Goal: Task Accomplishment & Management: Use online tool/utility

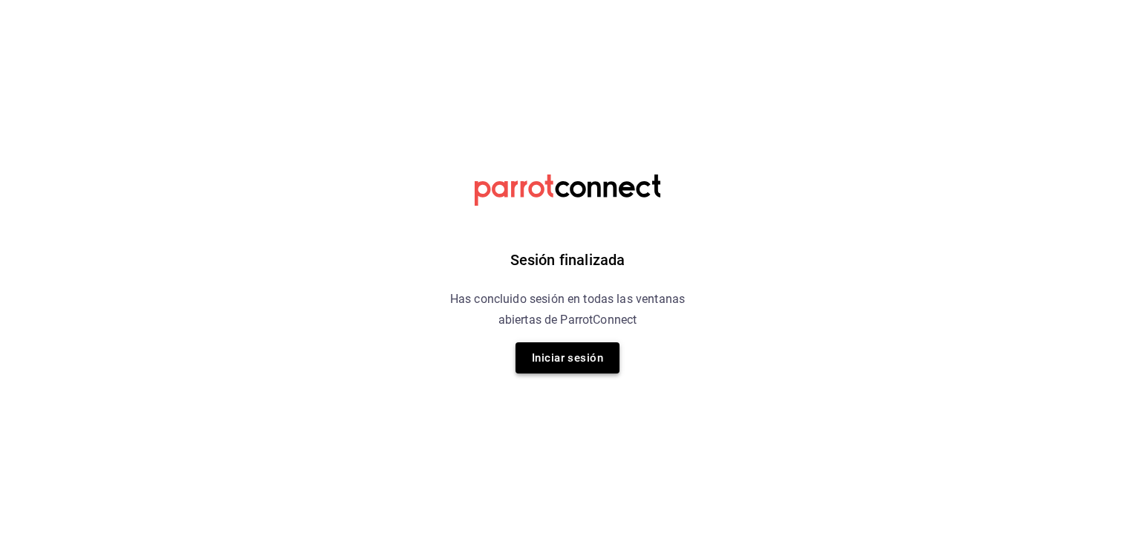
click at [559, 240] on button "Iniciar sesión" at bounding box center [568, 357] width 104 height 31
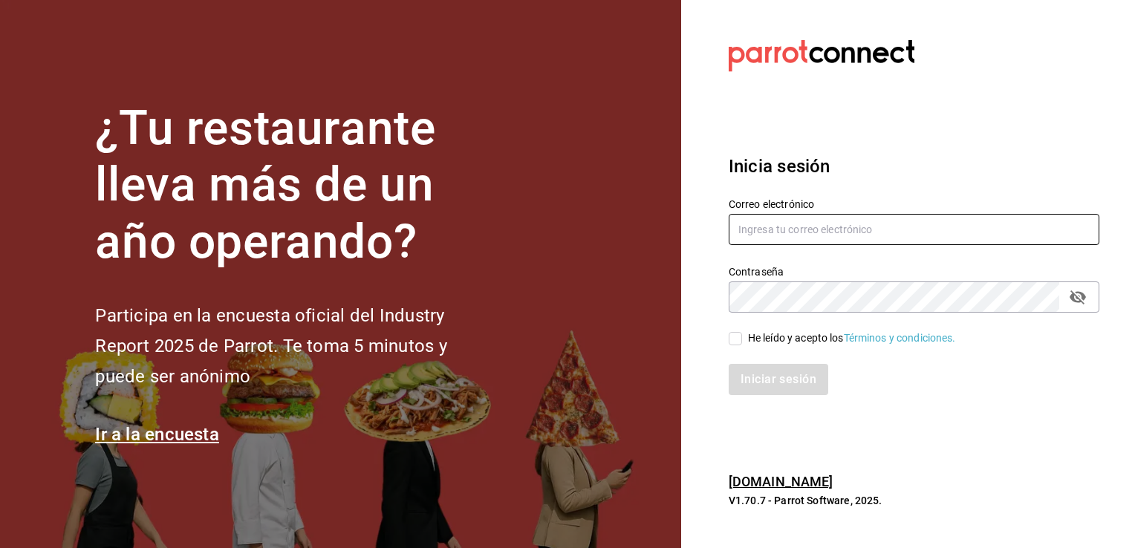
type input "[EMAIL_ADDRESS][DOMAIN_NAME]"
click at [565, 240] on input "He leído y acepto los Términos y condiciones." at bounding box center [735, 338] width 13 height 13
checkbox input "true"
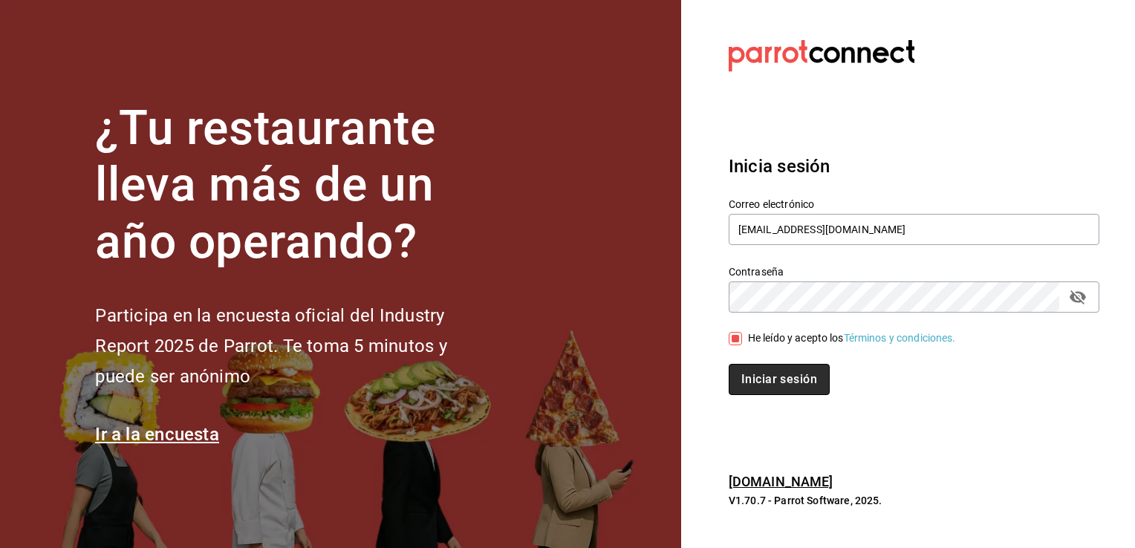
click at [565, 240] on button "Iniciar sesión" at bounding box center [779, 379] width 101 height 31
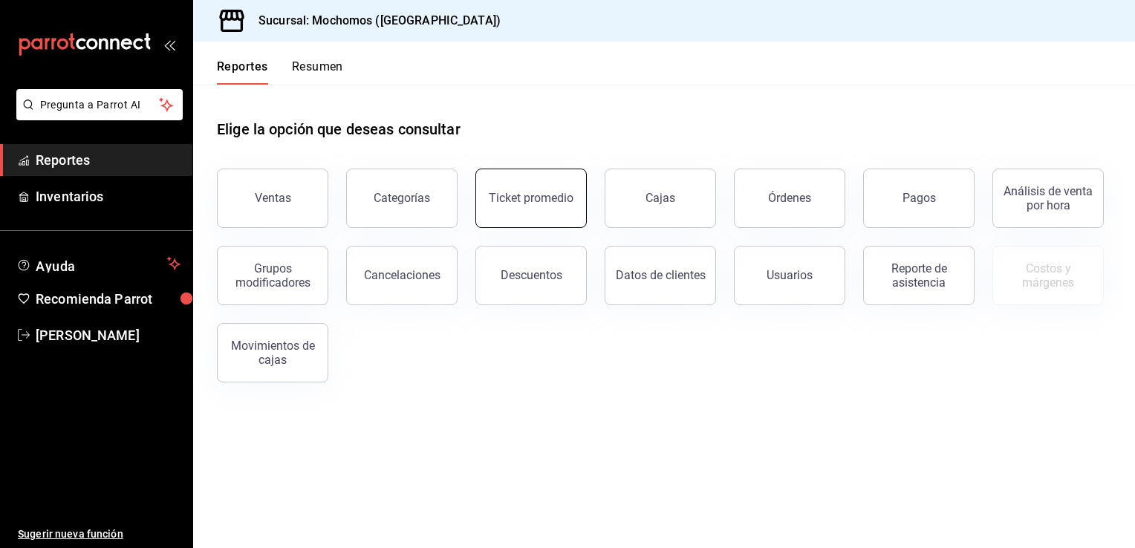
click at [504, 202] on div "Ticket promedio" at bounding box center [531, 198] width 85 height 14
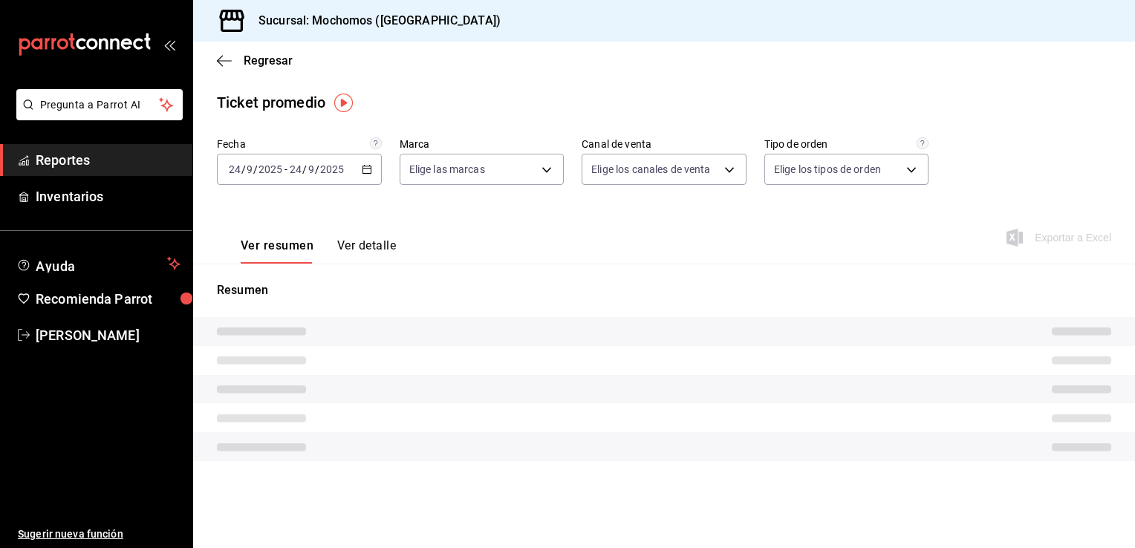
type input "81a909d9-58c5-46d1-b07d-4106a63ec642"
type input "PARROT,UBER_EATS,RAPPI,DIDI_FOOD,ONLINE"
type input "4757a820-eeb2-41c4-a2a2-ff7184acdd23,e3c18427-67e3-456a-aa48-e63191ec6ccf,aa1fd…"
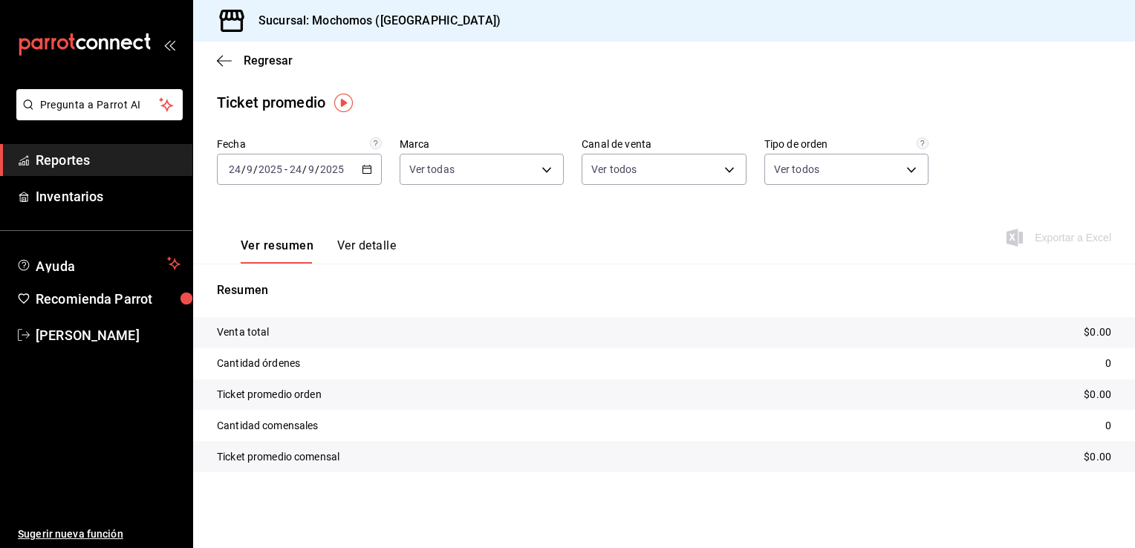
click at [368, 170] on icon "button" at bounding box center [367, 169] width 10 height 10
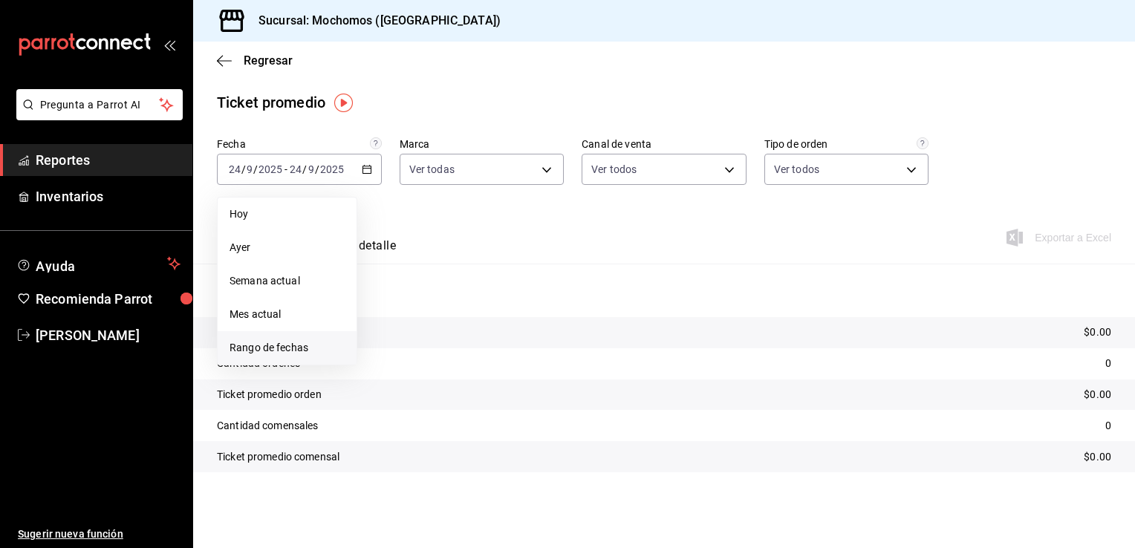
click at [300, 343] on span "Rango de fechas" at bounding box center [287, 348] width 115 height 16
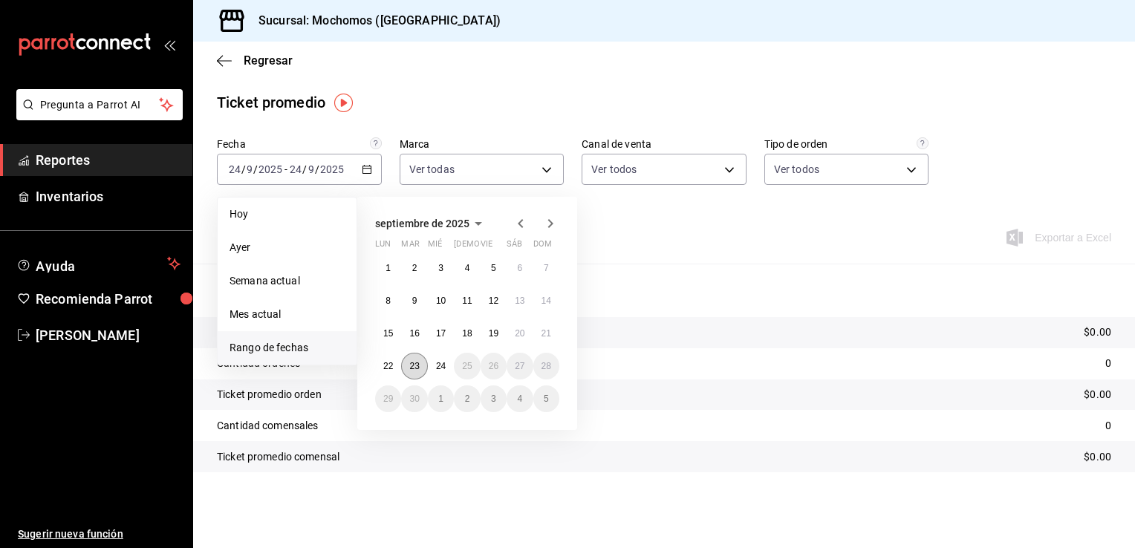
click at [410, 361] on abbr "23" at bounding box center [414, 366] width 10 height 10
click at [436, 368] on abbr "24" at bounding box center [441, 366] width 10 height 10
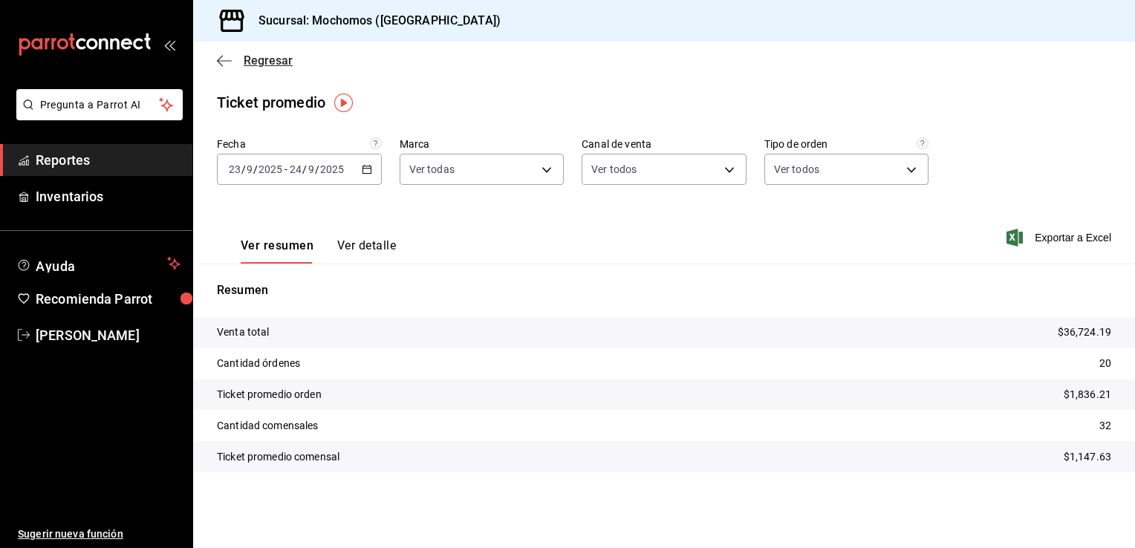
click at [256, 62] on span "Regresar" at bounding box center [268, 60] width 49 height 14
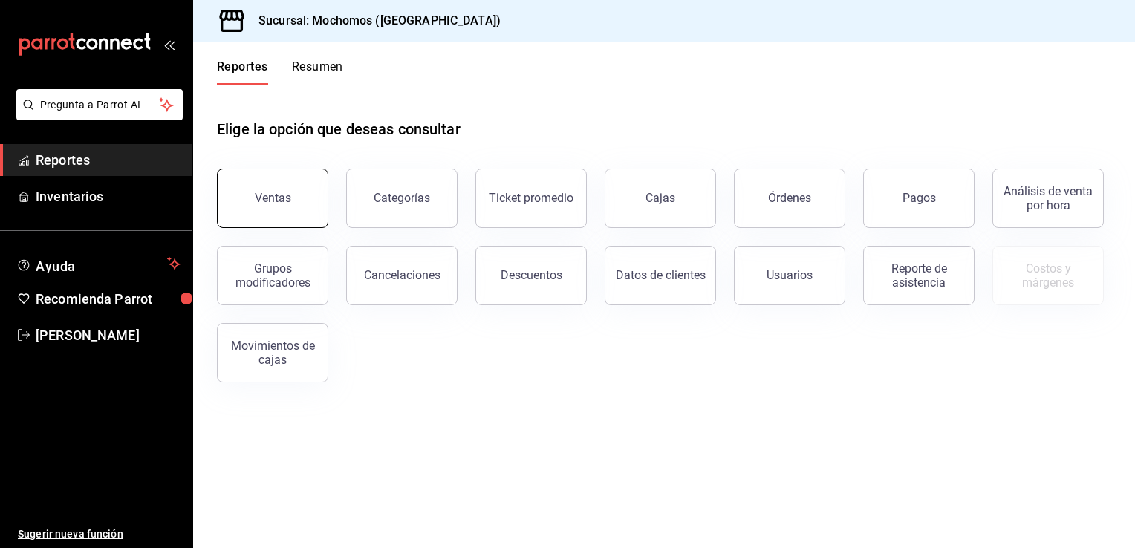
click at [274, 191] on button "Ventas" at bounding box center [272, 198] width 111 height 59
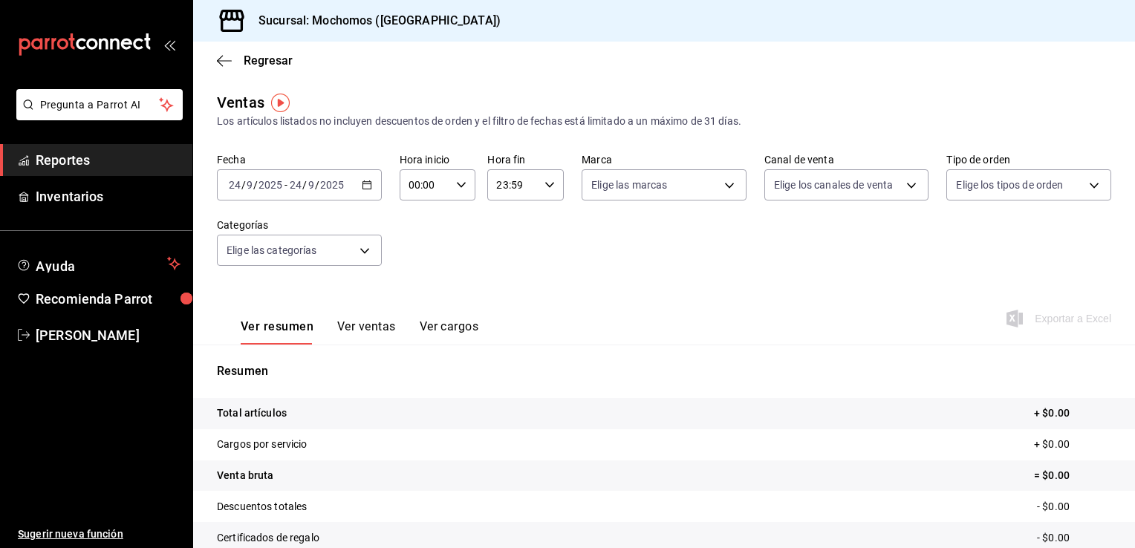
click at [363, 184] on icon "button" at bounding box center [367, 185] width 10 height 10
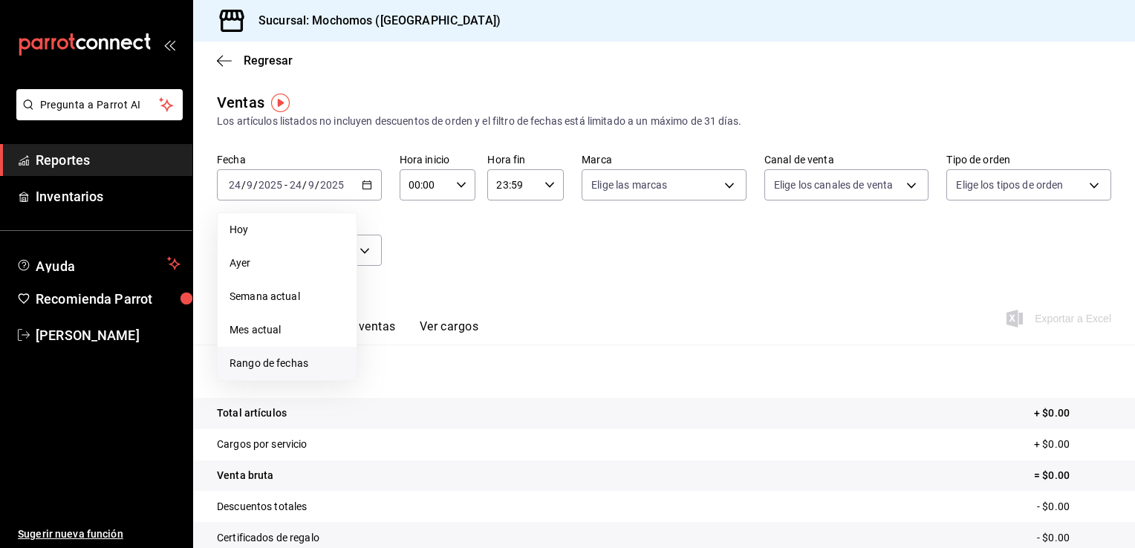
click at [271, 364] on span "Rango de fechas" at bounding box center [287, 364] width 115 height 16
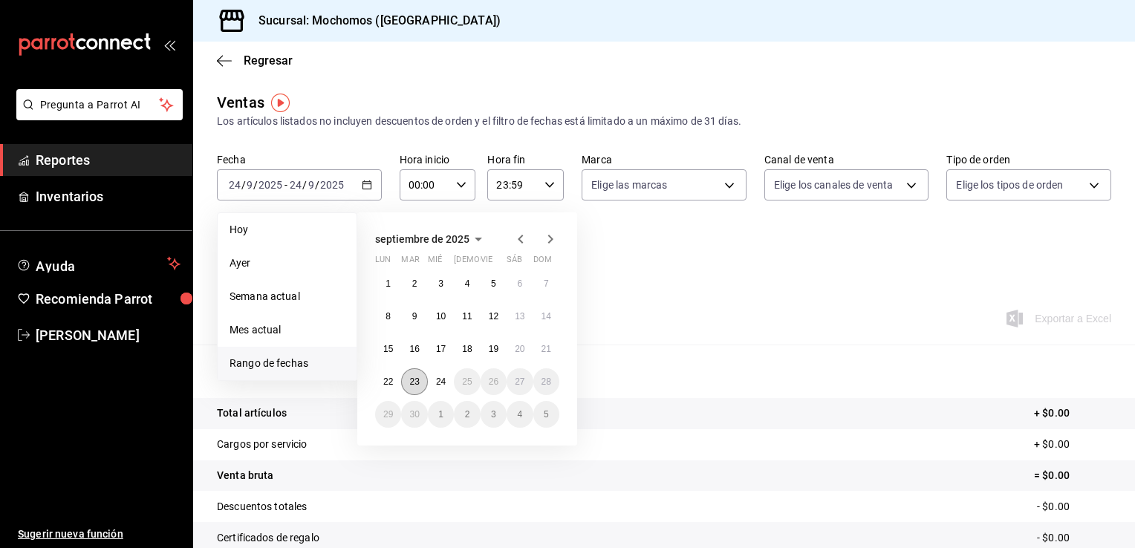
click at [419, 380] on abbr "23" at bounding box center [414, 382] width 10 height 10
click at [437, 382] on abbr "24" at bounding box center [441, 382] width 10 height 10
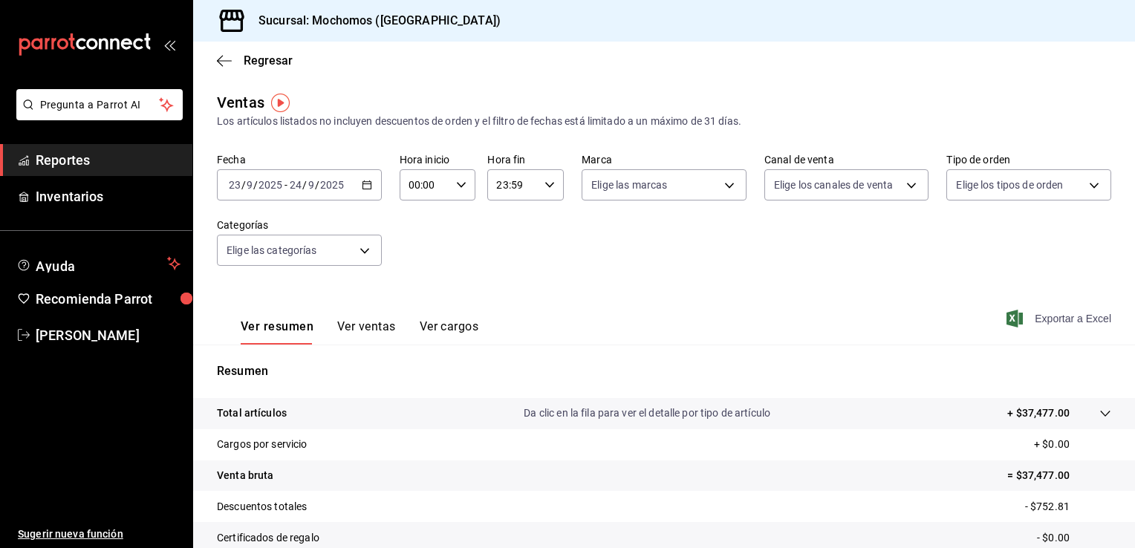
click at [1037, 319] on span "Exportar a Excel" at bounding box center [1061, 319] width 102 height 18
click at [260, 59] on span "Regresar" at bounding box center [268, 60] width 49 height 14
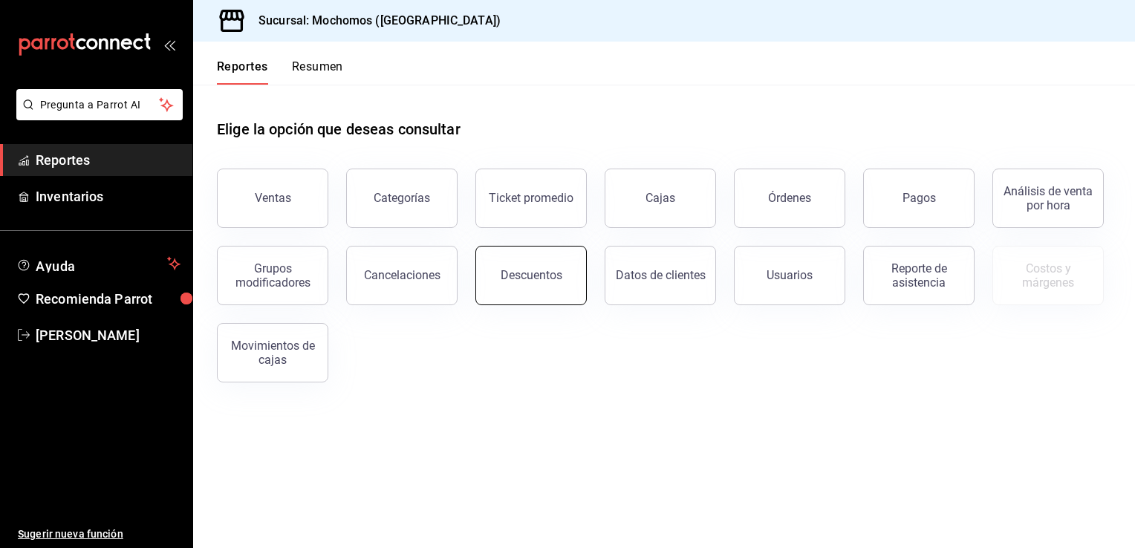
click at [562, 275] on button "Descuentos" at bounding box center [530, 275] width 111 height 59
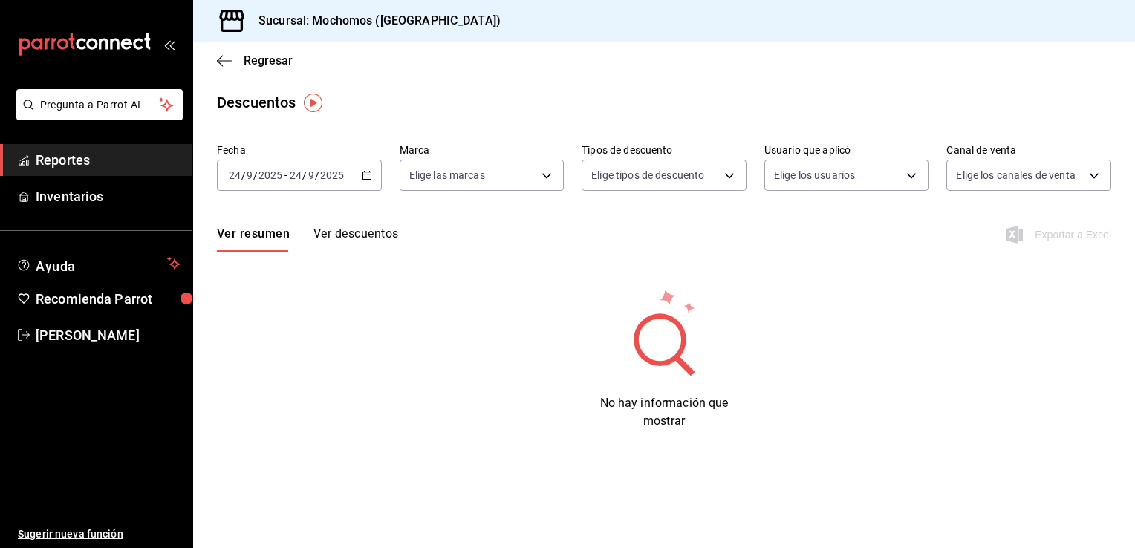
click at [367, 177] on icon "button" at bounding box center [367, 175] width 10 height 10
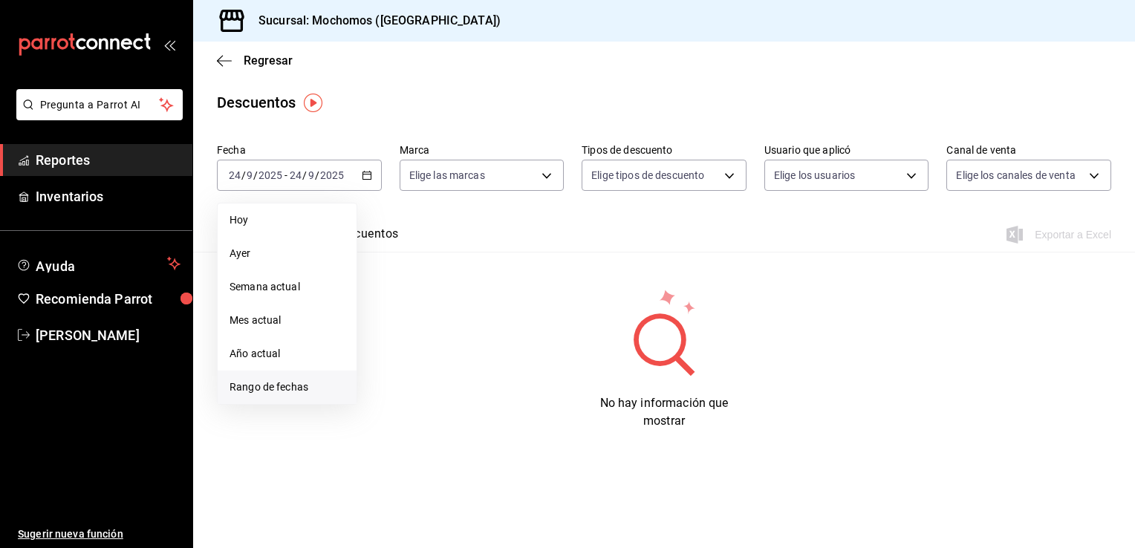
click at [262, 384] on span "Rango de fechas" at bounding box center [287, 388] width 115 height 16
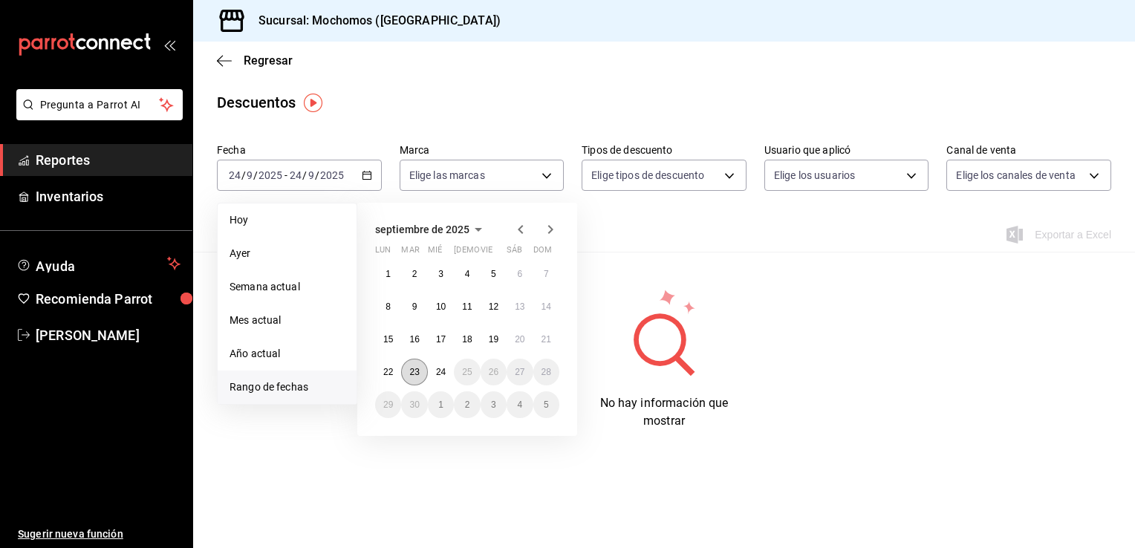
click at [417, 370] on abbr "23" at bounding box center [414, 372] width 10 height 10
click at [436, 370] on abbr "24" at bounding box center [441, 372] width 10 height 10
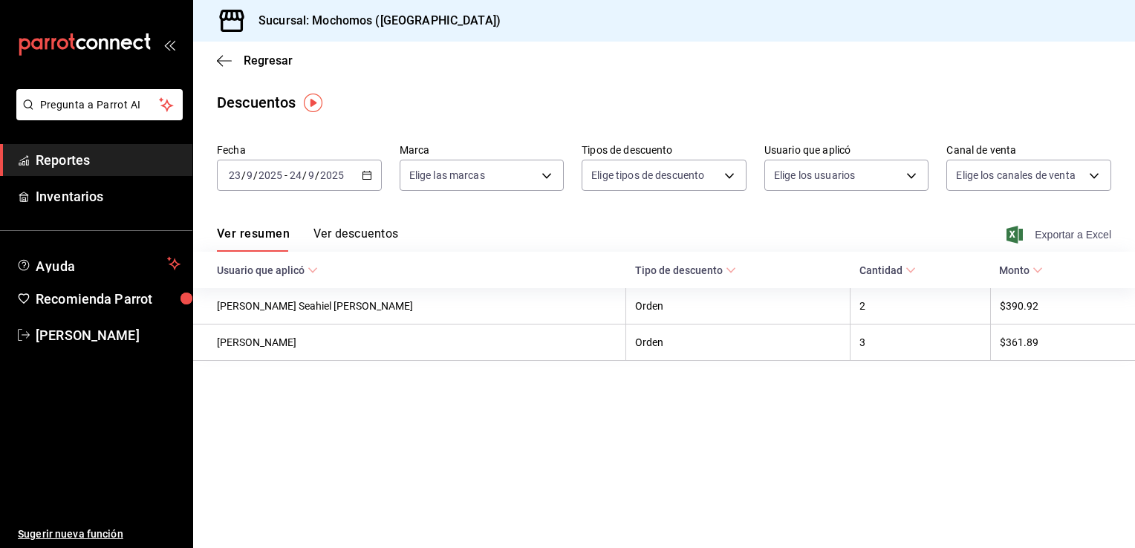
click at [1072, 235] on span "Exportar a Excel" at bounding box center [1061, 235] width 102 height 18
